Goal: Task Accomplishment & Management: Manage account settings

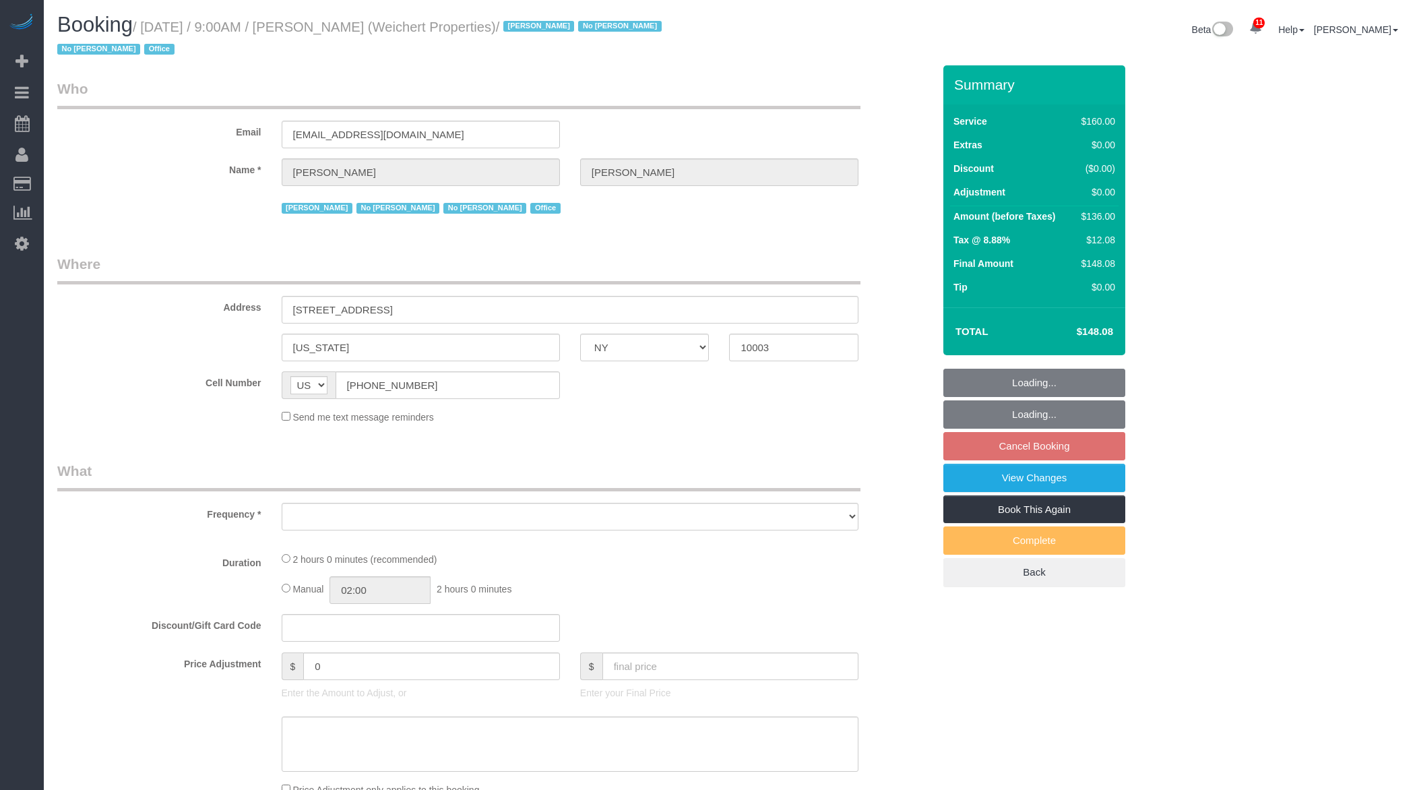
select select "NY"
select select "object:715"
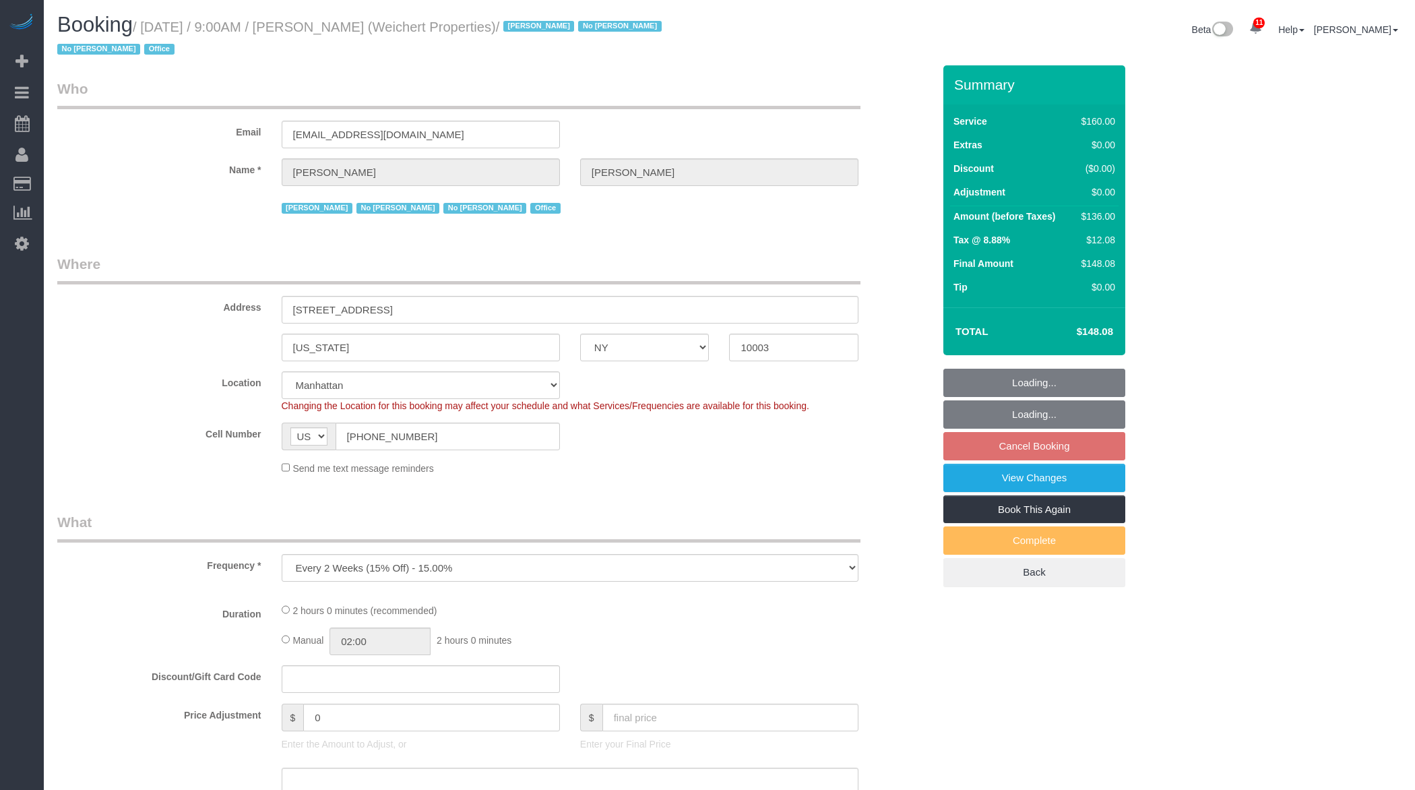
select select "spot2"
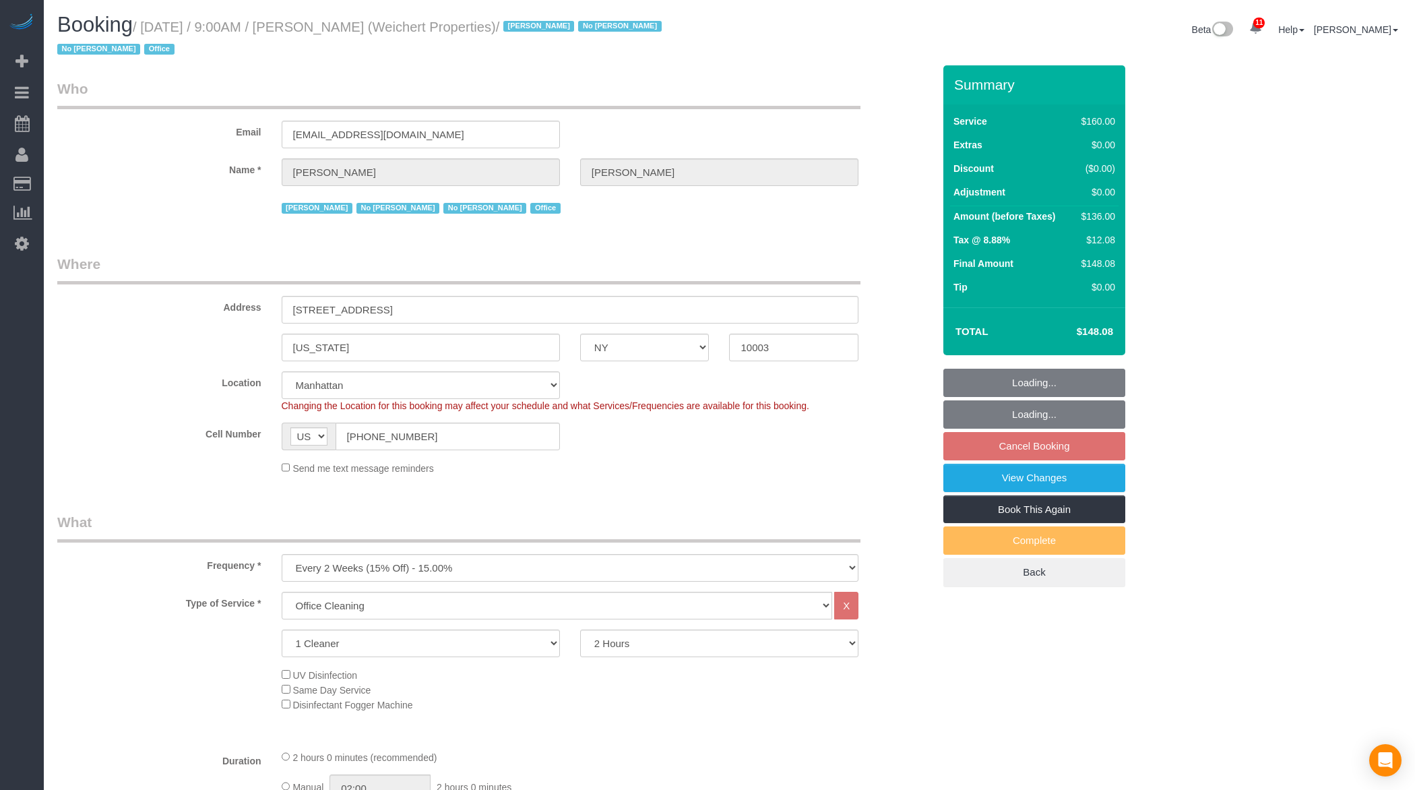
select select "object:810"
select select "number:89"
select select "number:90"
select select "number:15"
select select "number:7"
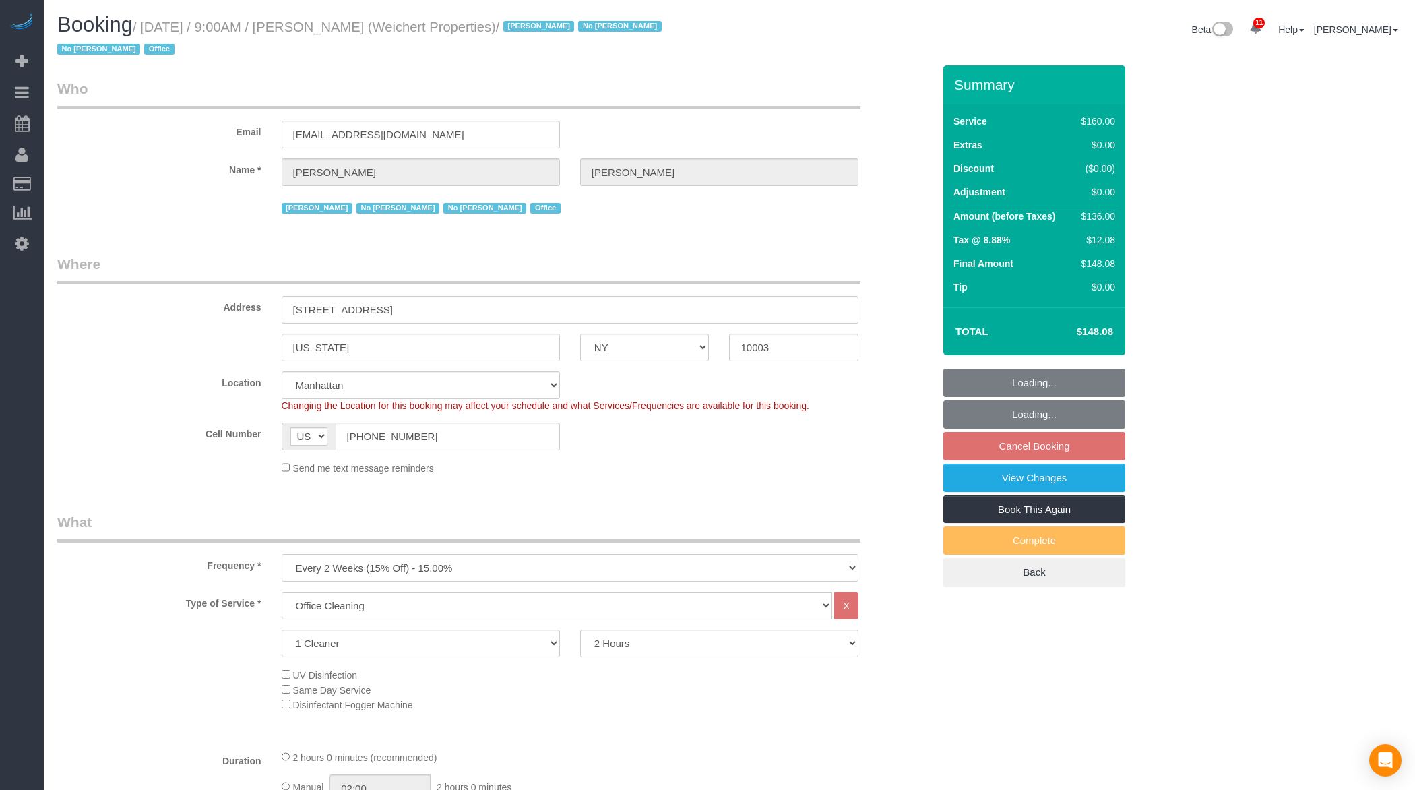
select select "number:21"
